Goal: Task Accomplishment & Management: Manage account settings

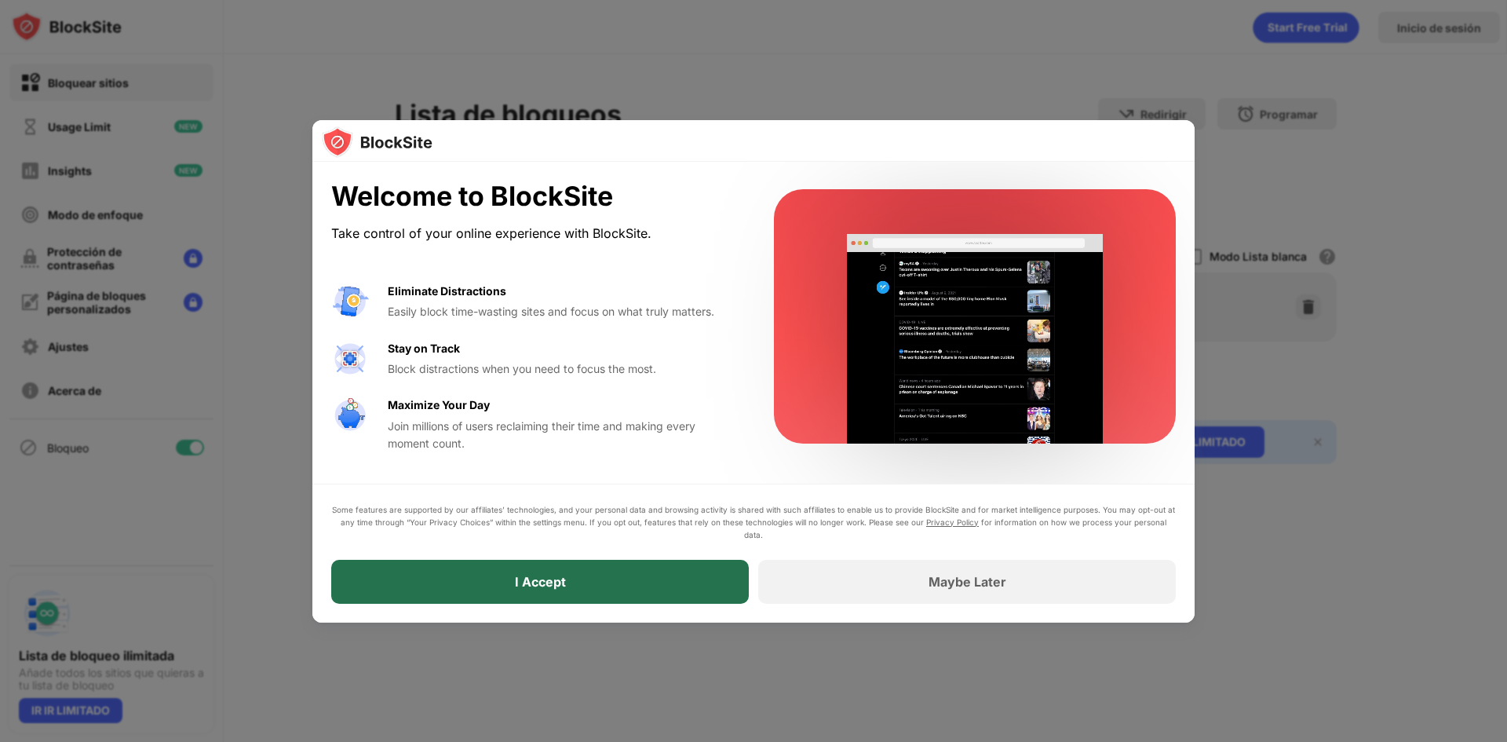
click at [604, 593] on div "I Accept" at bounding box center [539, 582] width 417 height 44
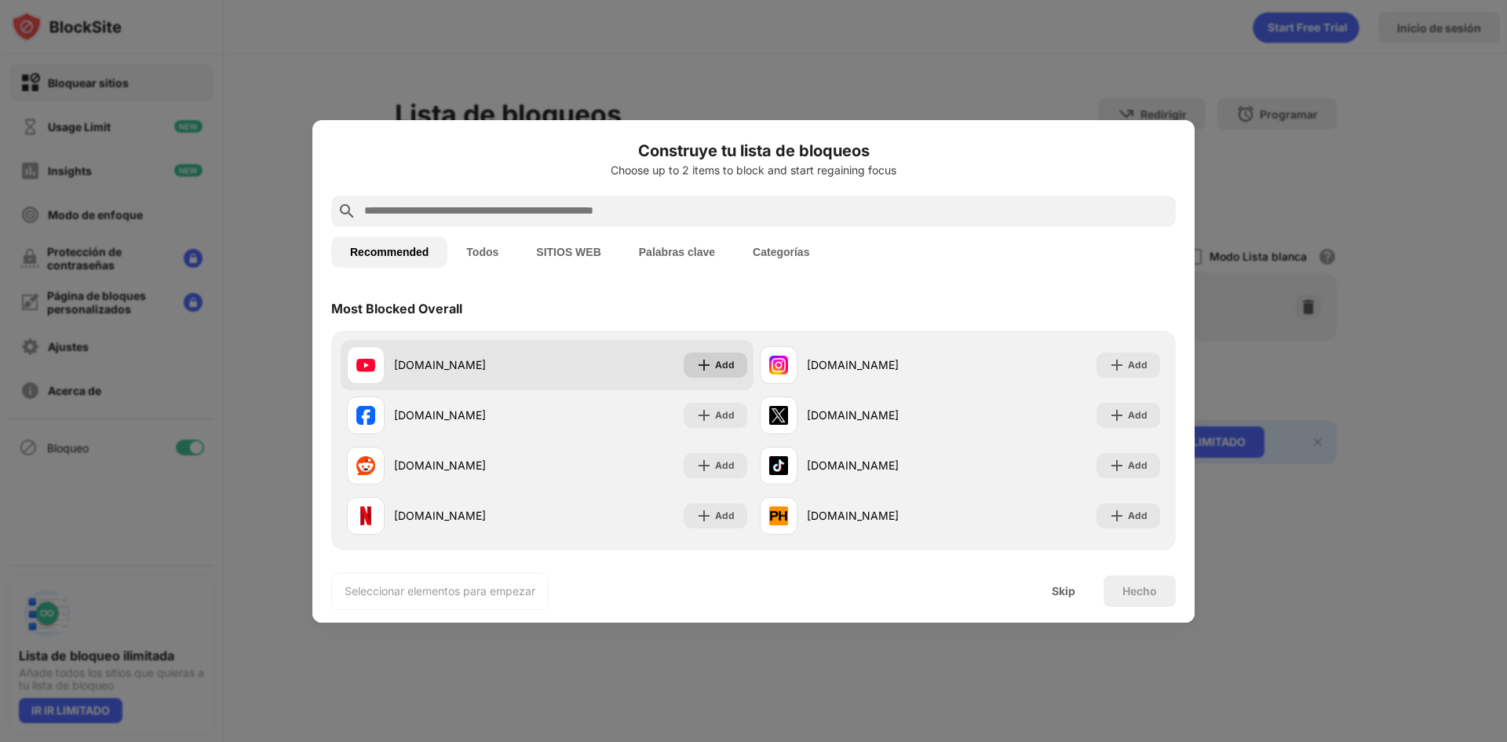
click at [702, 365] on img at bounding box center [704, 365] width 16 height 16
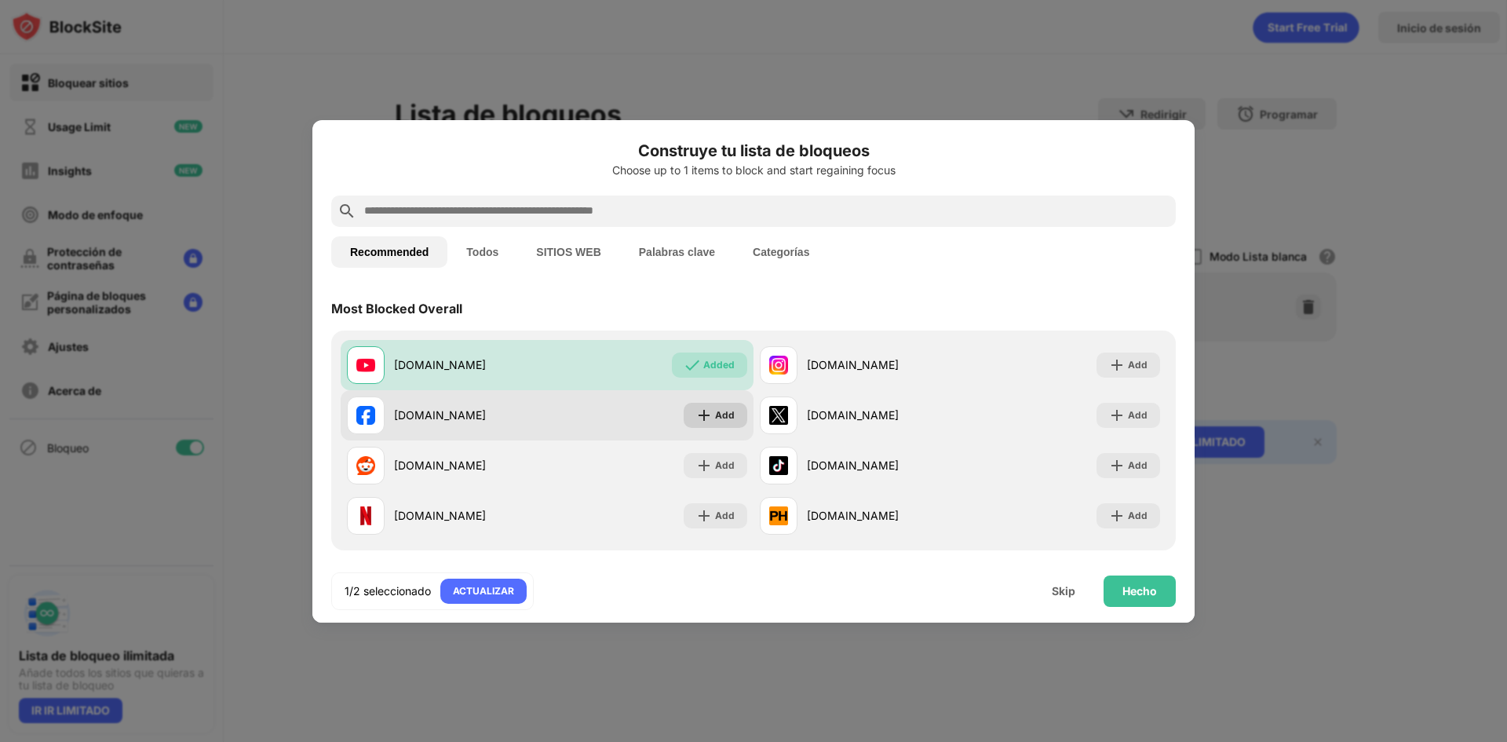
click at [698, 412] on img at bounding box center [704, 415] width 16 height 16
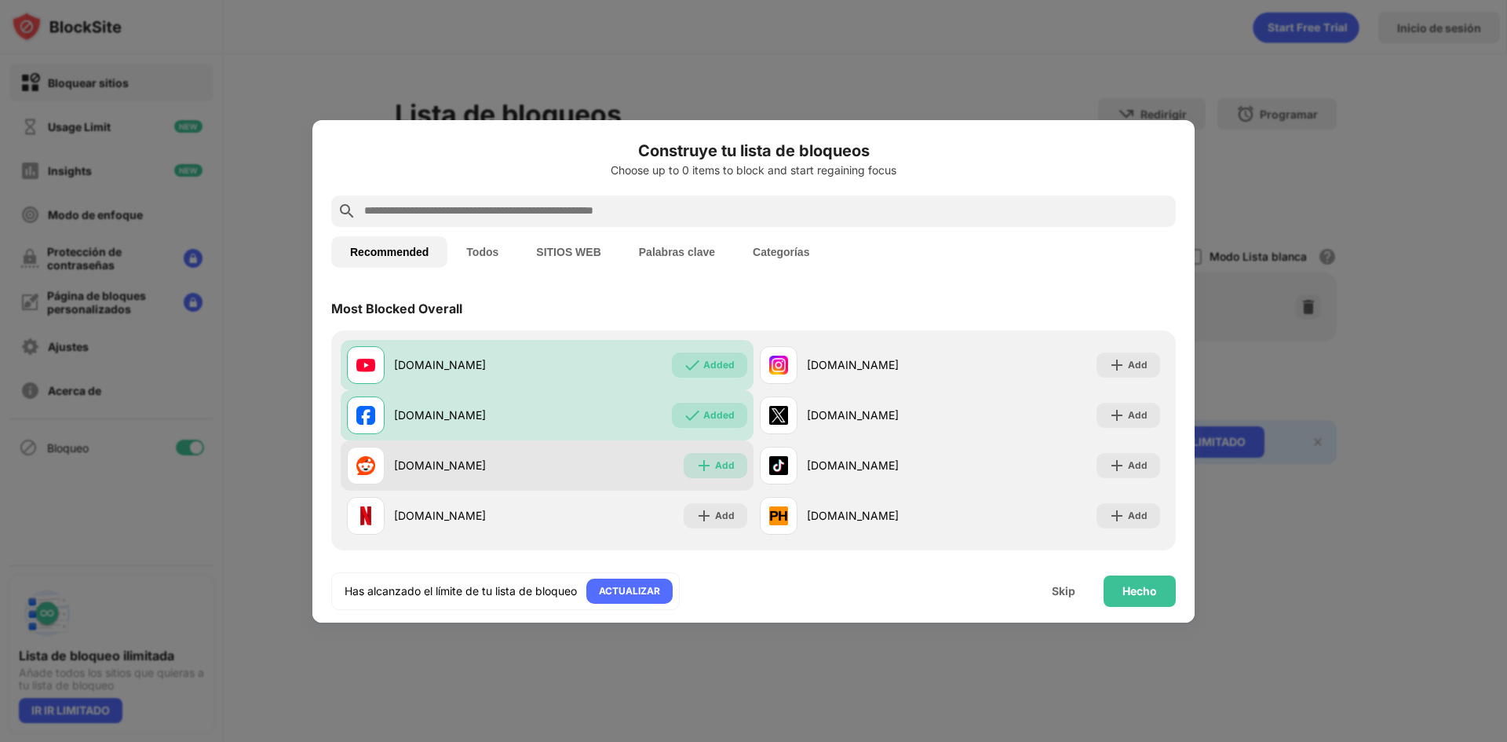
click at [709, 467] on div "Add" at bounding box center [716, 465] width 64 height 25
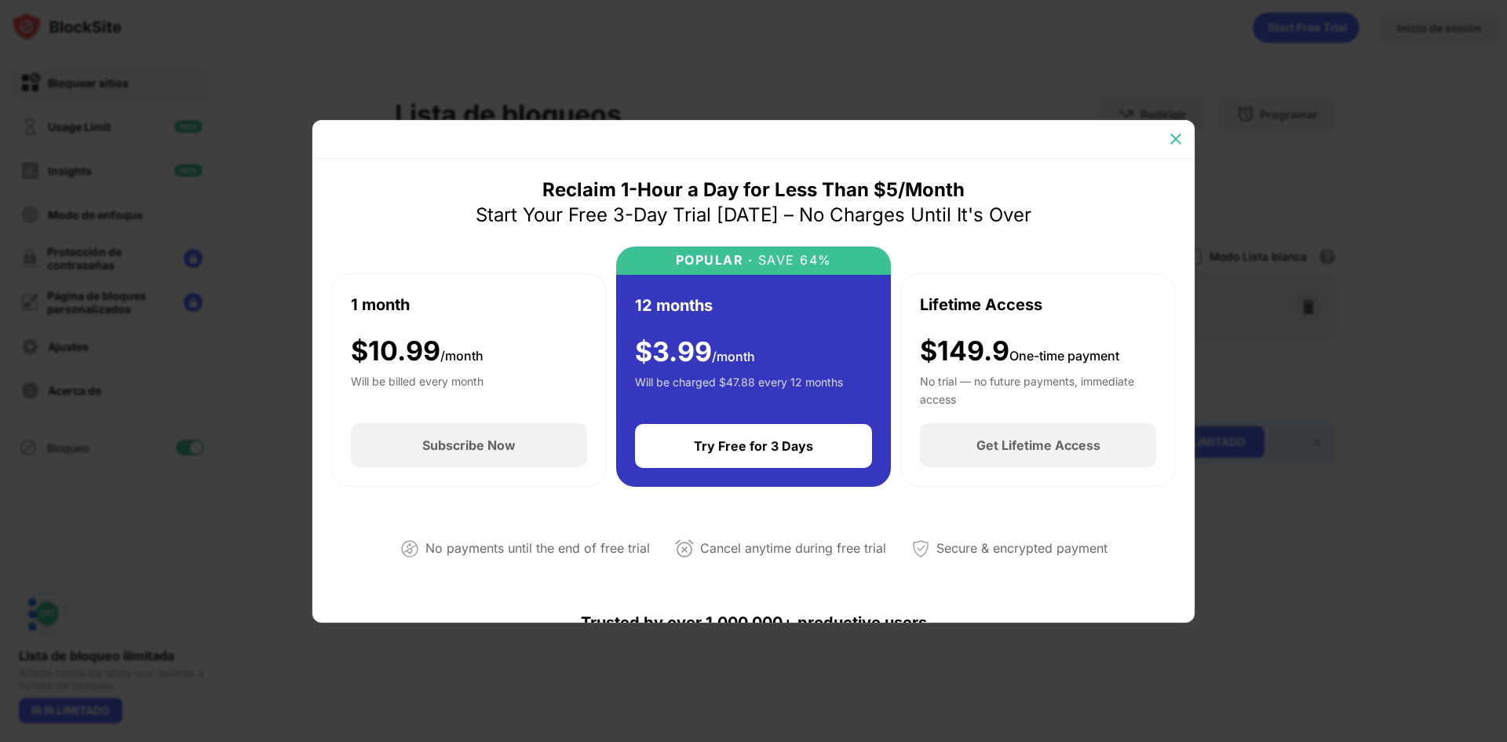
click at [1172, 138] on img at bounding box center [1176, 139] width 16 height 16
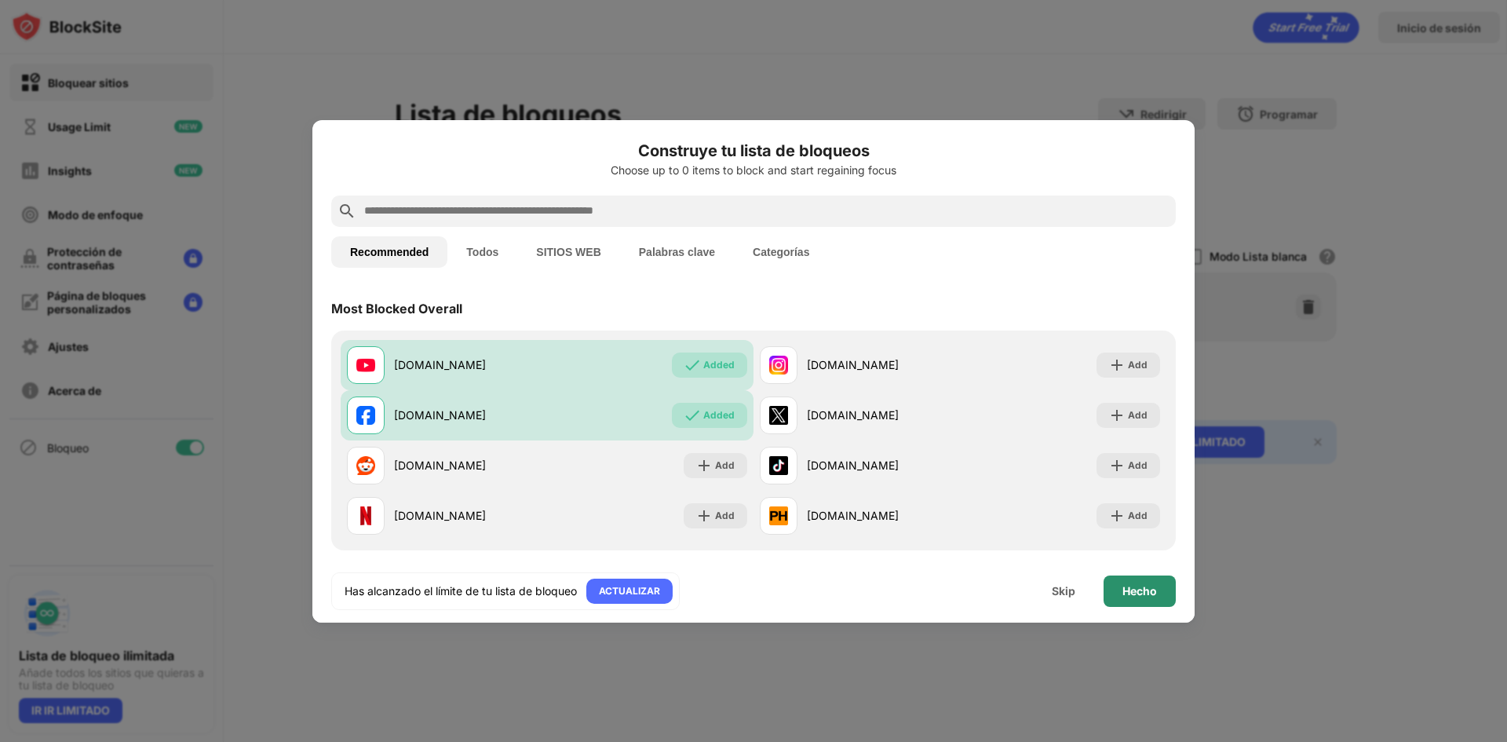
click at [1154, 602] on div "Hecho" at bounding box center [1139, 590] width 72 height 31
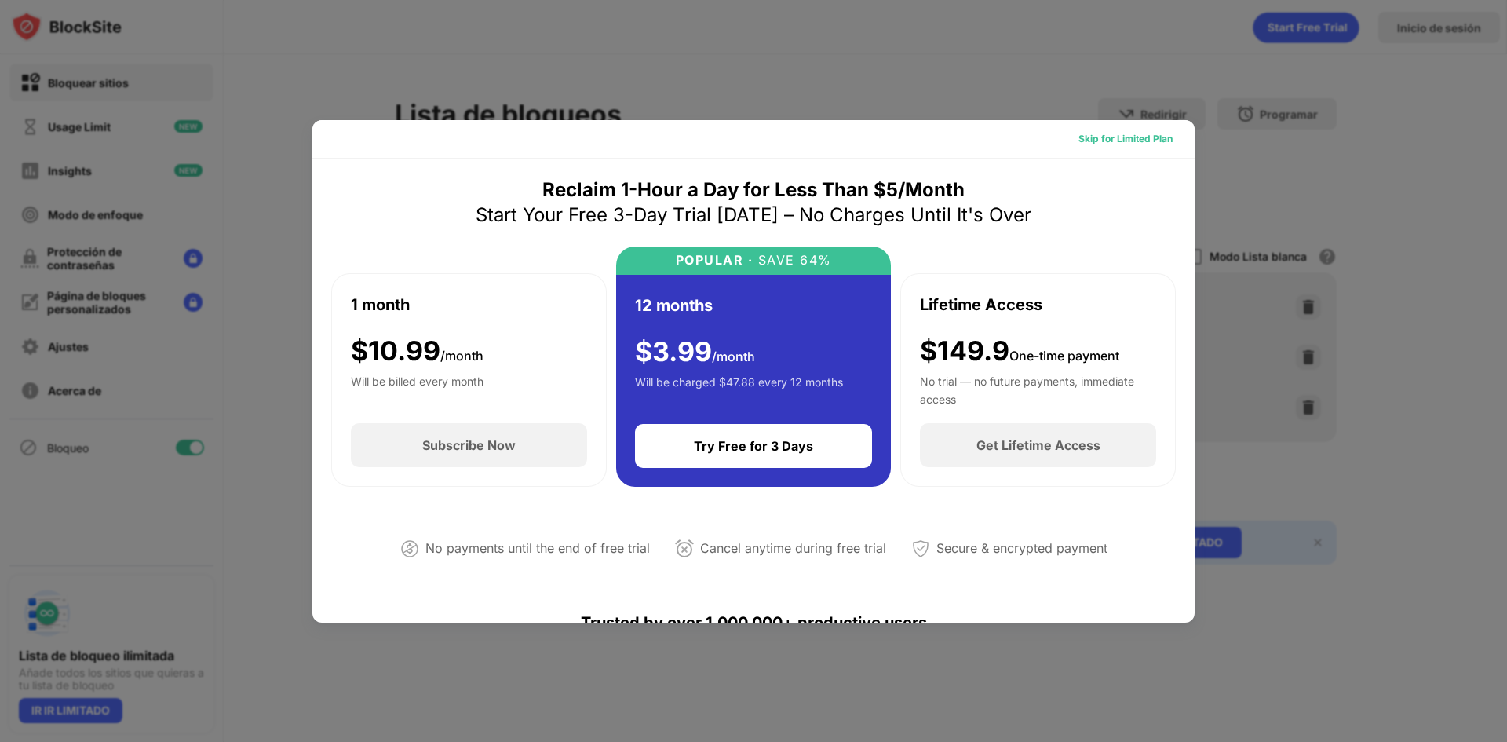
click at [1132, 144] on div "Skip for Limited Plan" at bounding box center [1125, 139] width 94 height 16
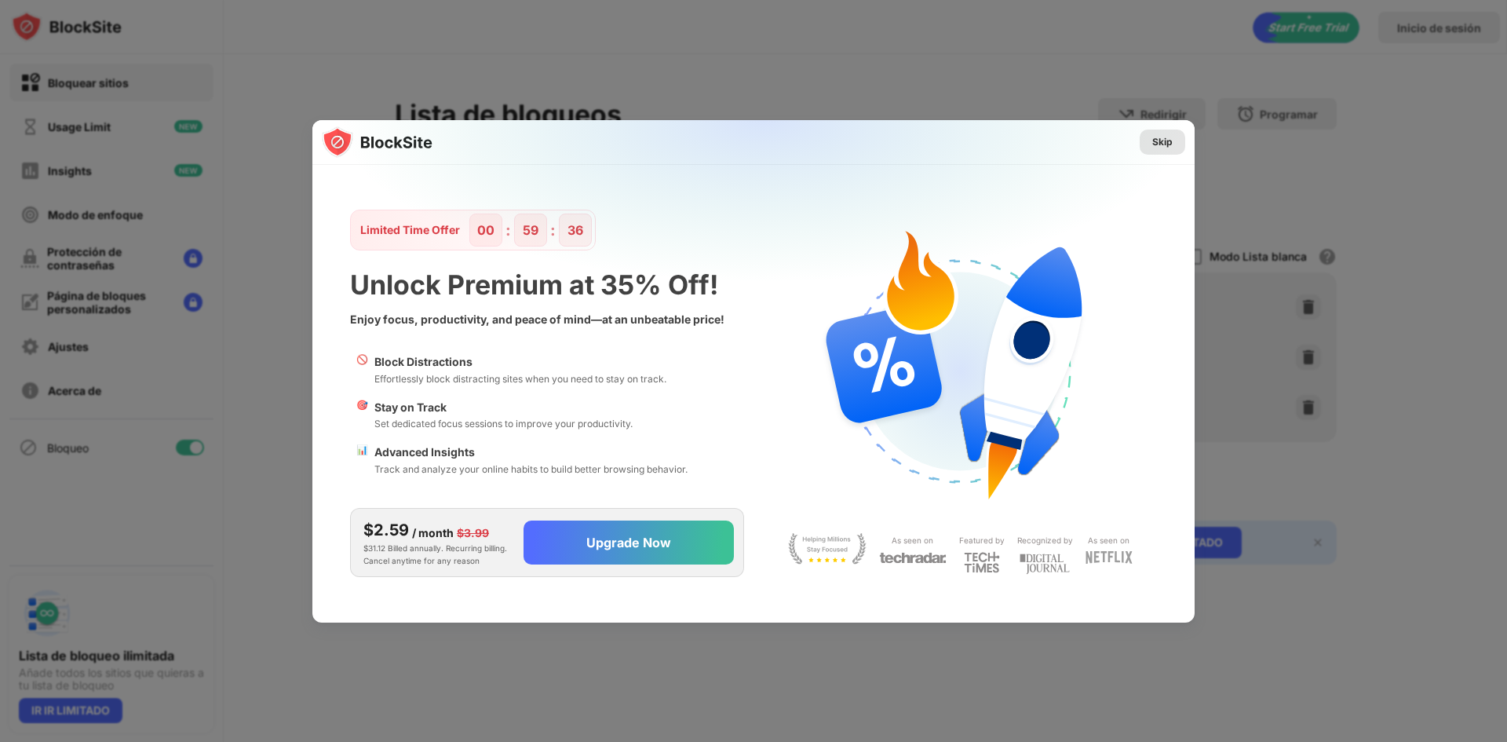
click at [1150, 144] on div "Skip" at bounding box center [1162, 141] width 46 height 25
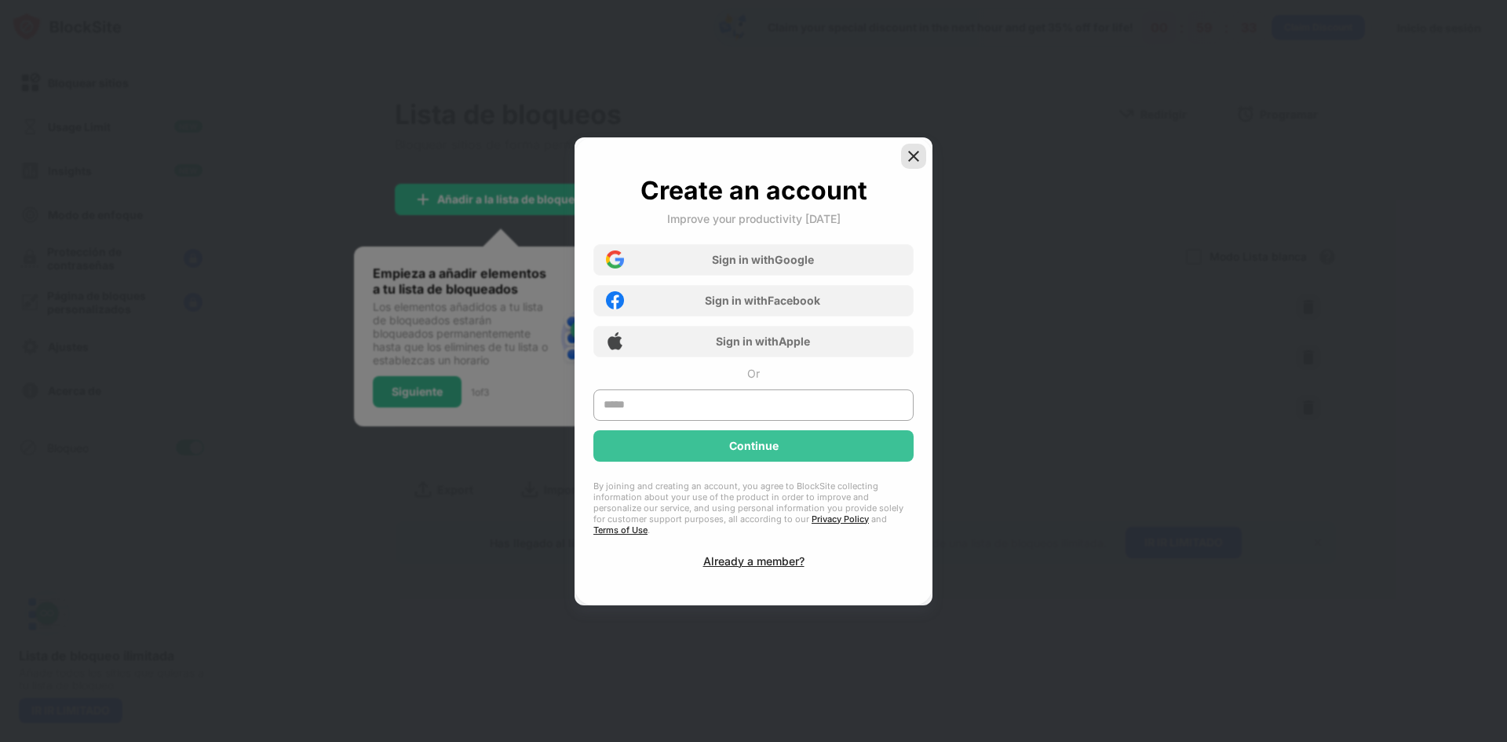
click at [924, 159] on div at bounding box center [913, 156] width 25 height 25
